Goal: Navigation & Orientation: Find specific page/section

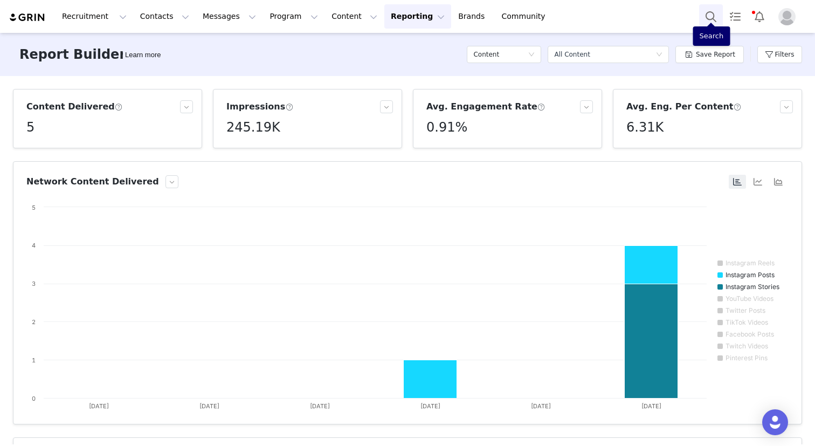
scroll to position [0, 54]
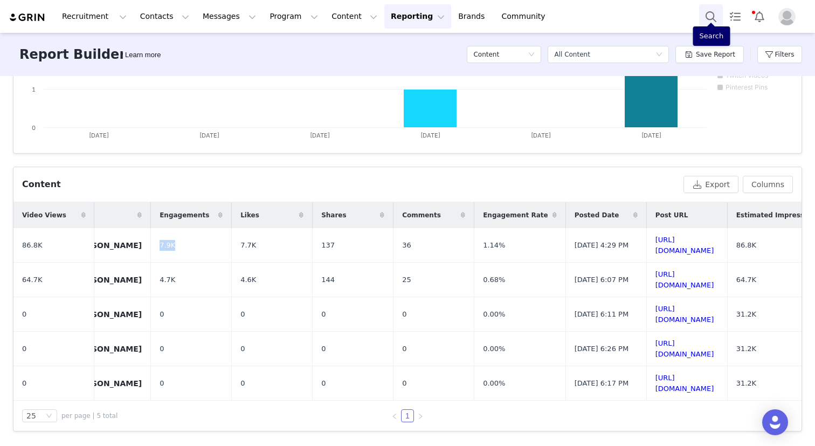
click at [703, 17] on button "Search" at bounding box center [711, 16] width 24 height 24
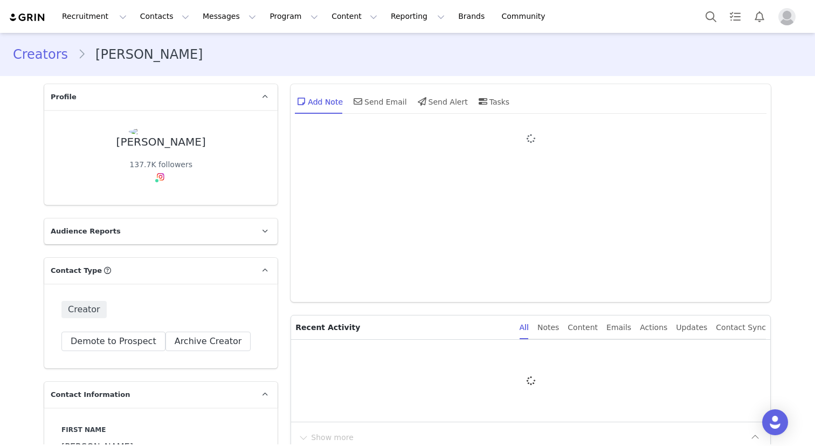
type input "+1 ([GEOGRAPHIC_DATA])"
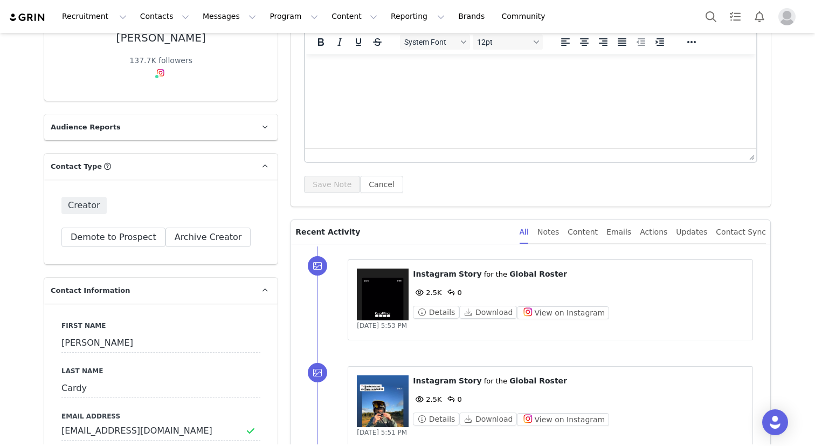
scroll to position [192, 0]
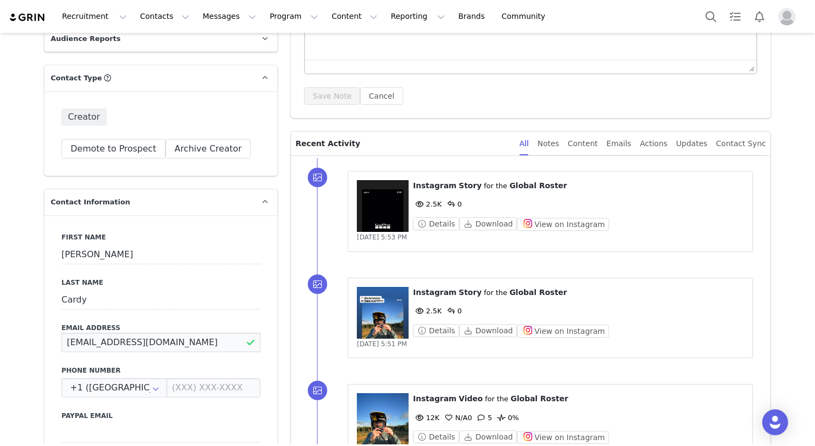
drag, startPoint x: 169, startPoint y: 345, endPoint x: 44, endPoint y: 344, distance: 125.6
click at [713, 16] on button "Search" at bounding box center [711, 16] width 24 height 24
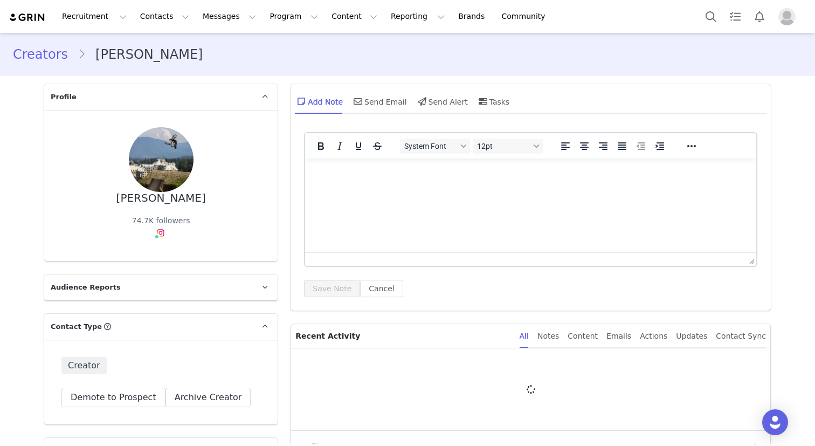
type input "+1 ([GEOGRAPHIC_DATA])"
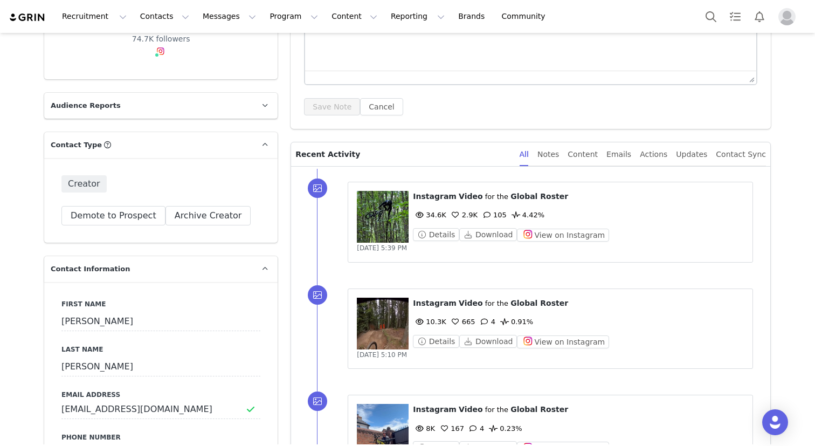
scroll to position [205, 0]
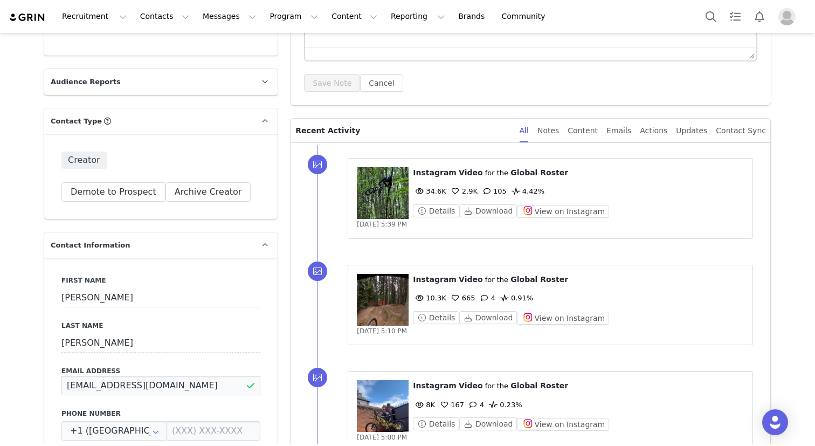
drag, startPoint x: 166, startPoint y: 334, endPoint x: 61, endPoint y: 330, distance: 104.1
click at [61, 376] on input "danpaleybsd@gmail.com" at bounding box center [160, 385] width 199 height 19
